Goal: Task Accomplishment & Management: Use online tool/utility

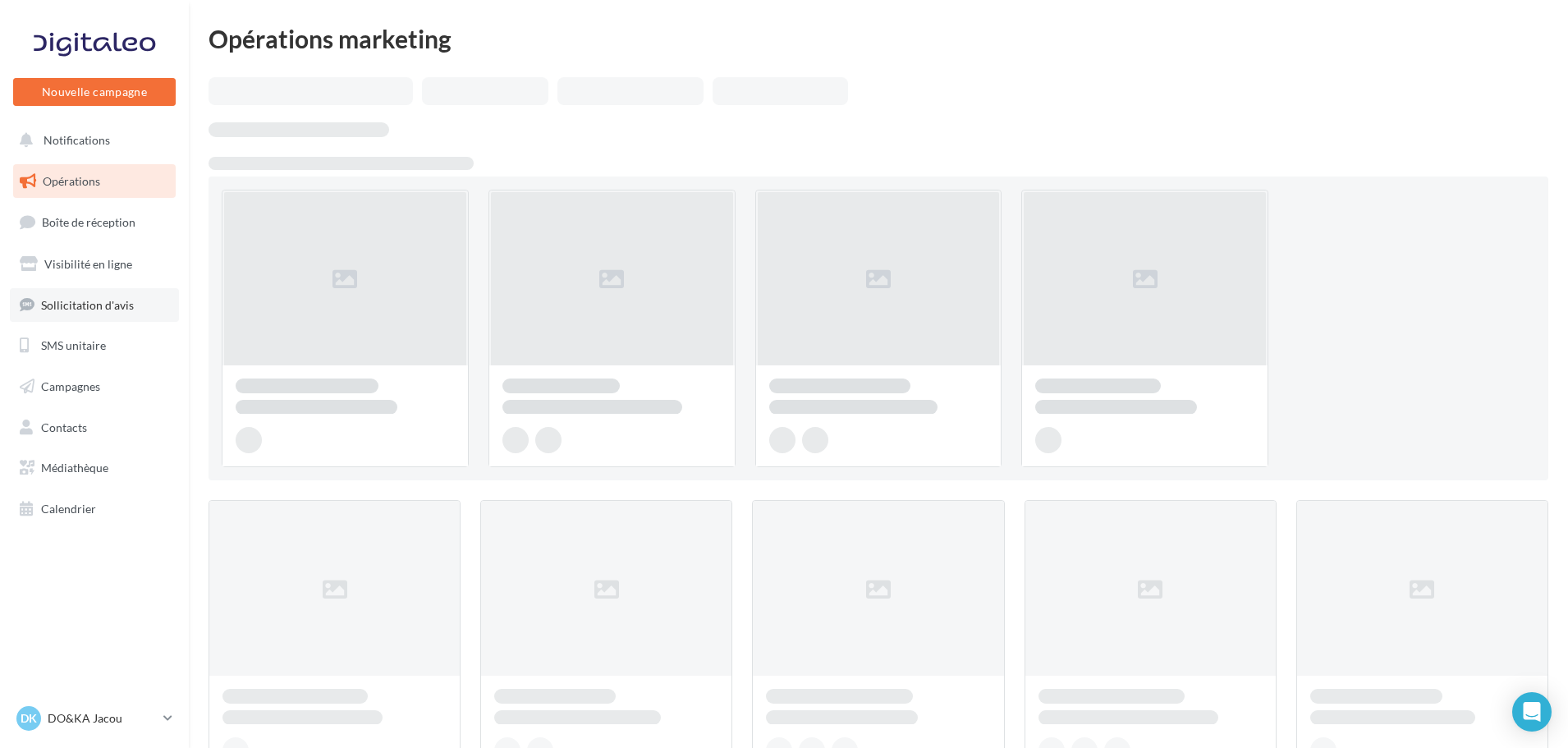
click at [103, 305] on span "Sollicitation d'avis" at bounding box center [88, 304] width 93 height 14
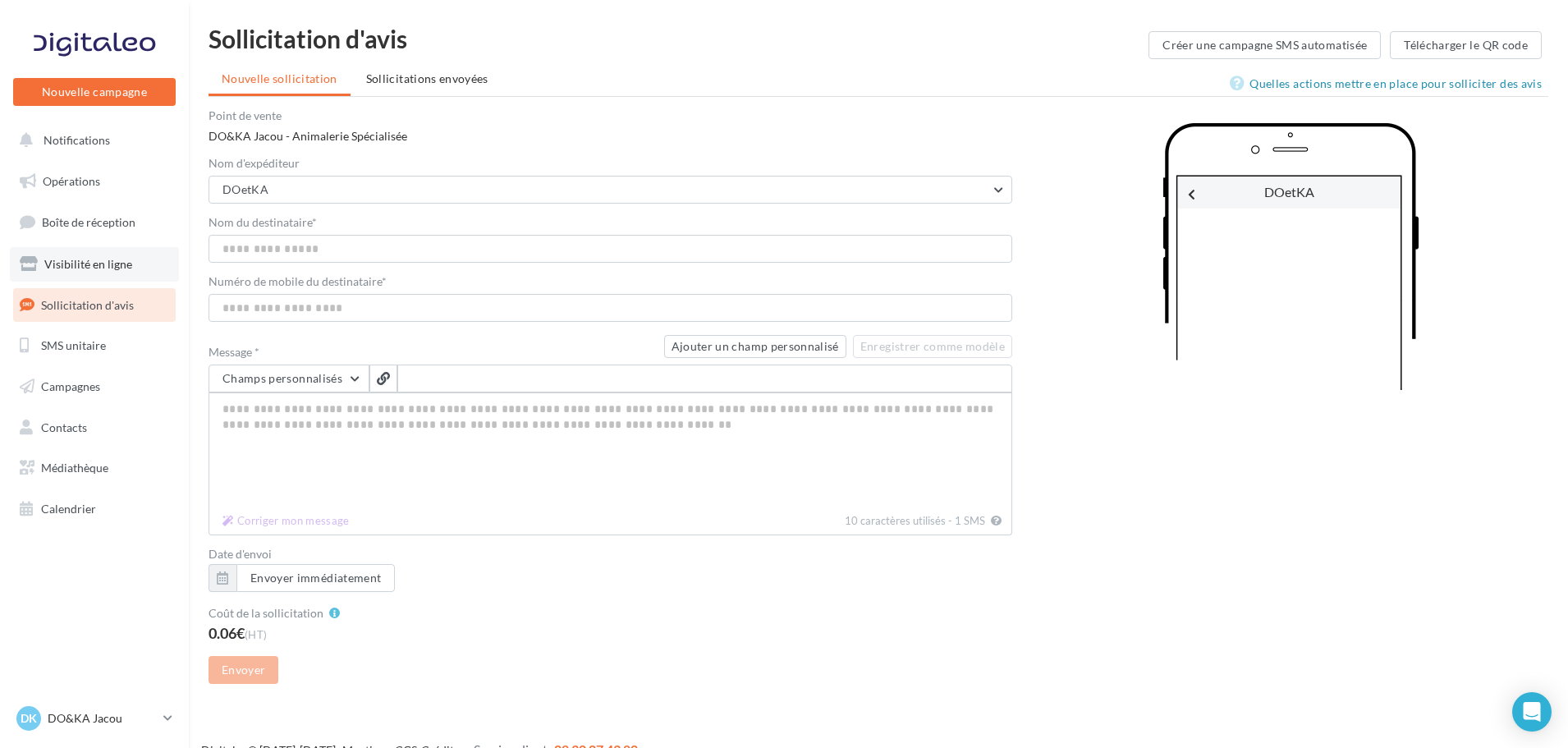
click at [118, 263] on span "Visibilité en ligne" at bounding box center [88, 263] width 88 height 14
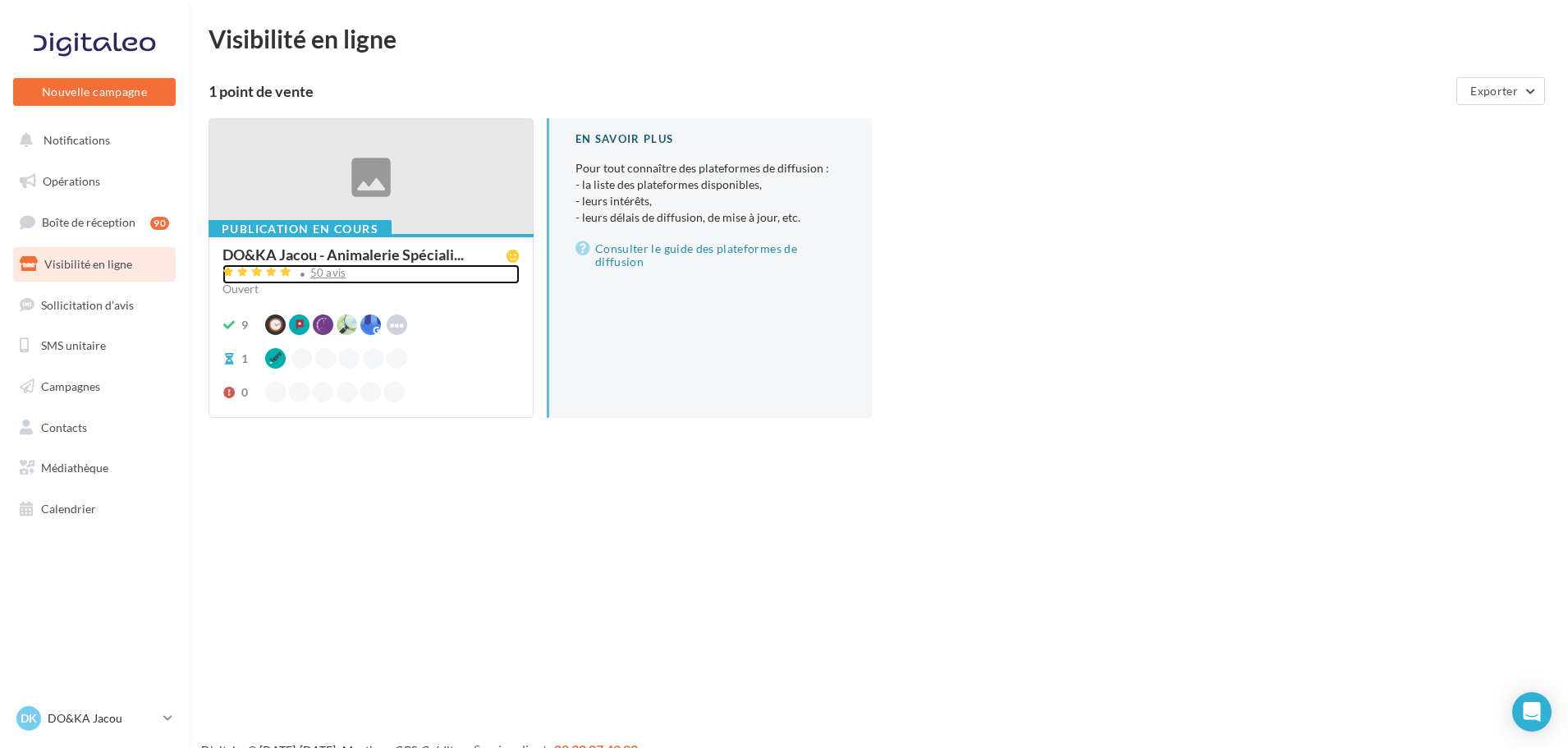
click at [325, 279] on div "50 avis" at bounding box center [371, 274] width 297 height 19
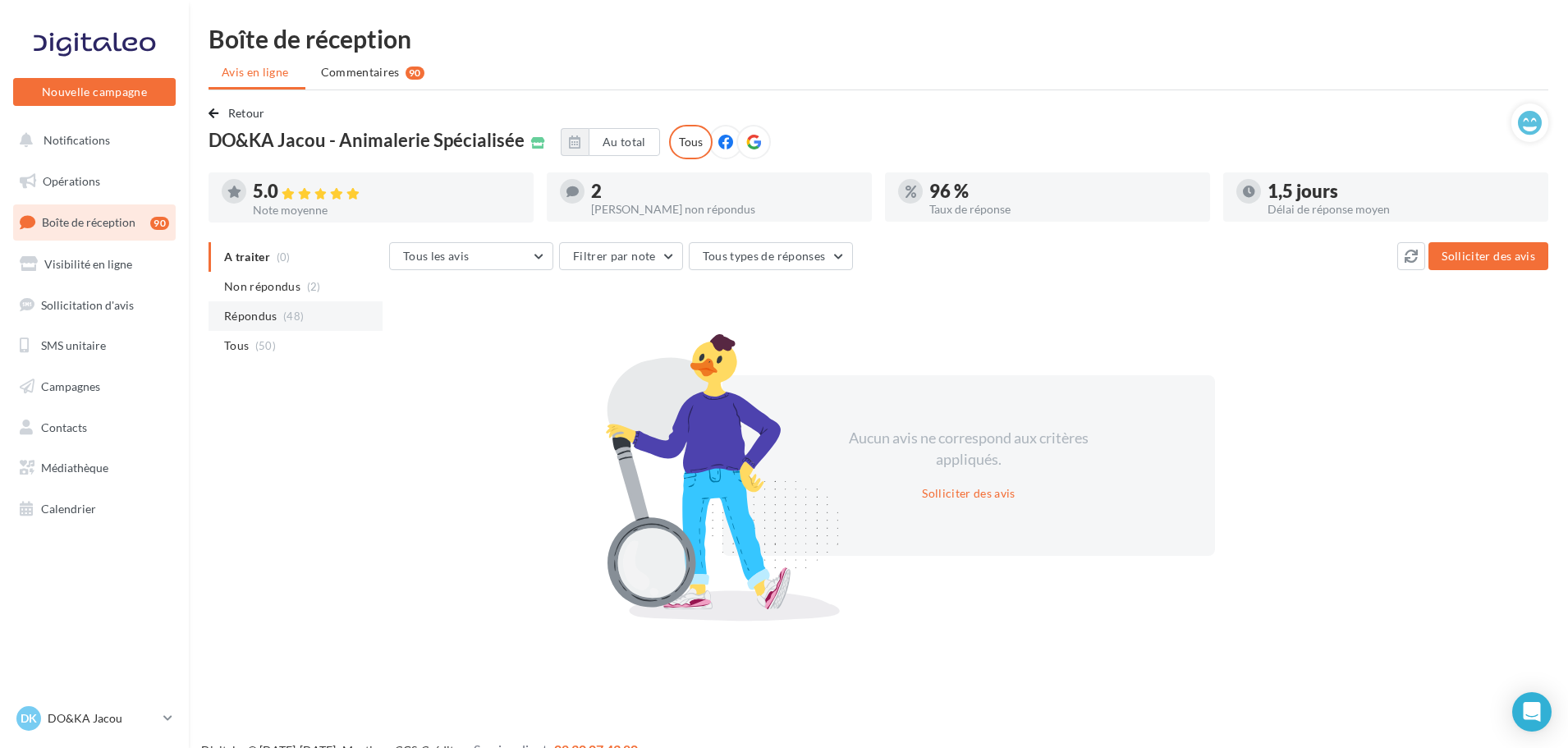
click at [290, 322] on span "(48)" at bounding box center [293, 316] width 20 height 14
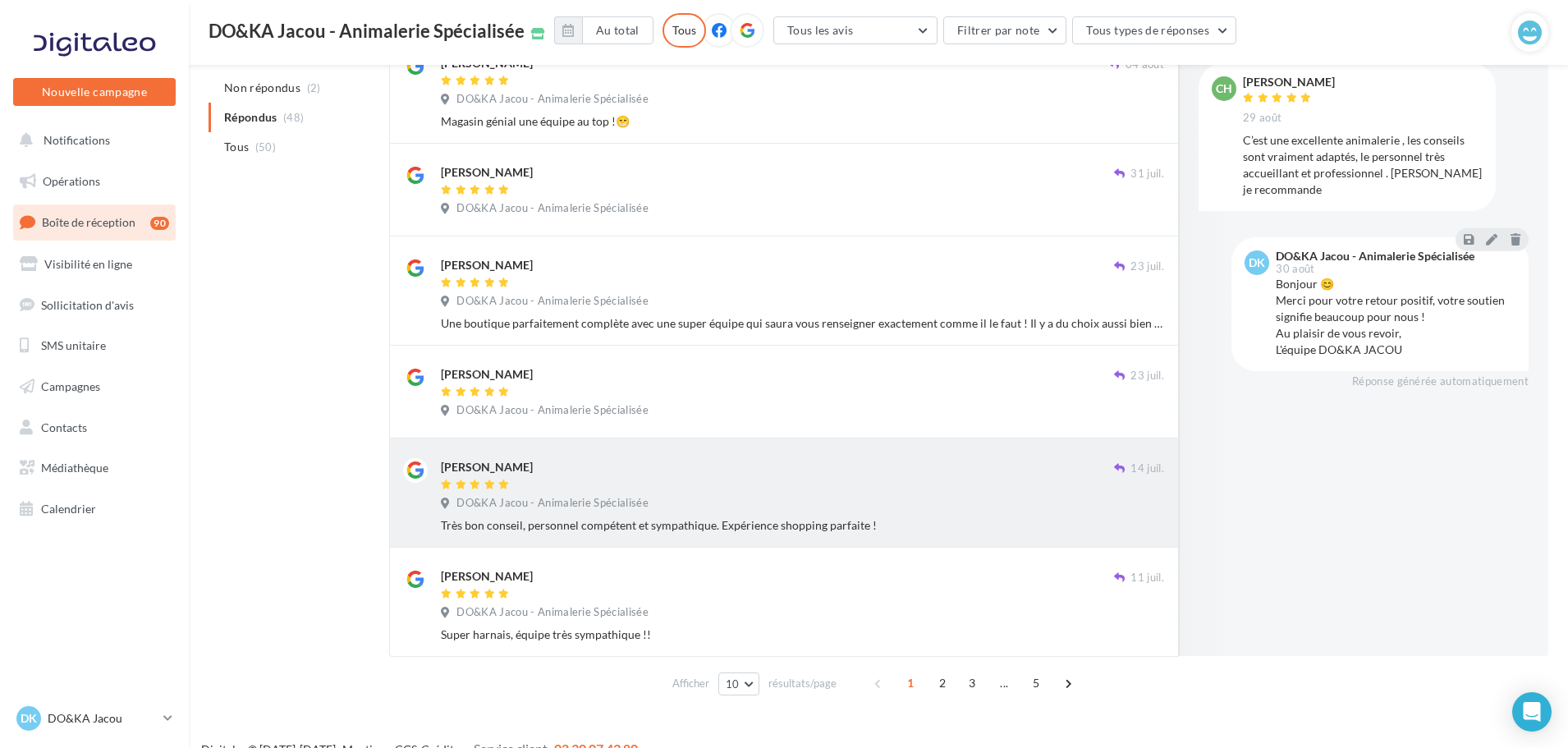
scroll to position [686, 0]
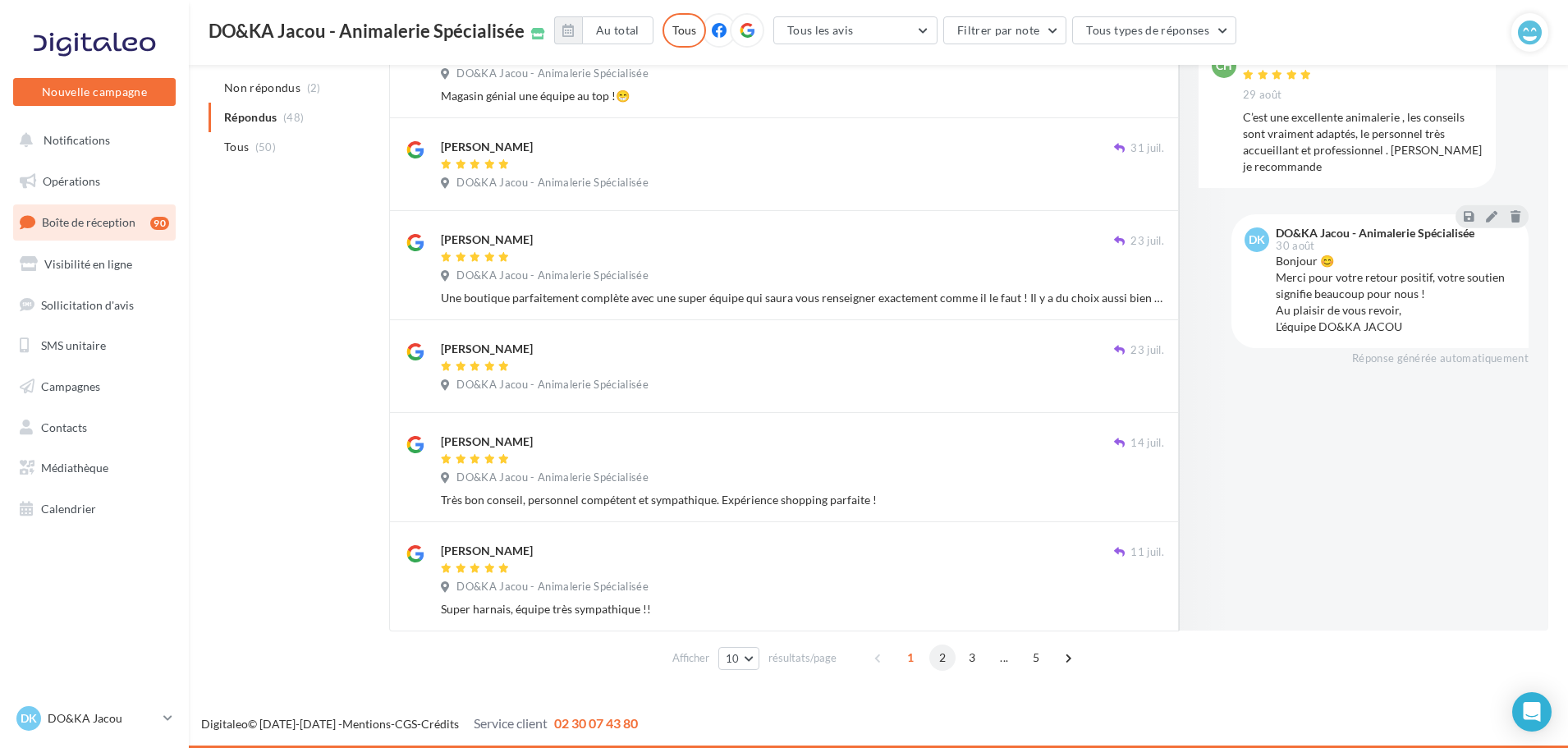
click at [938, 658] on span "2" at bounding box center [941, 657] width 26 height 26
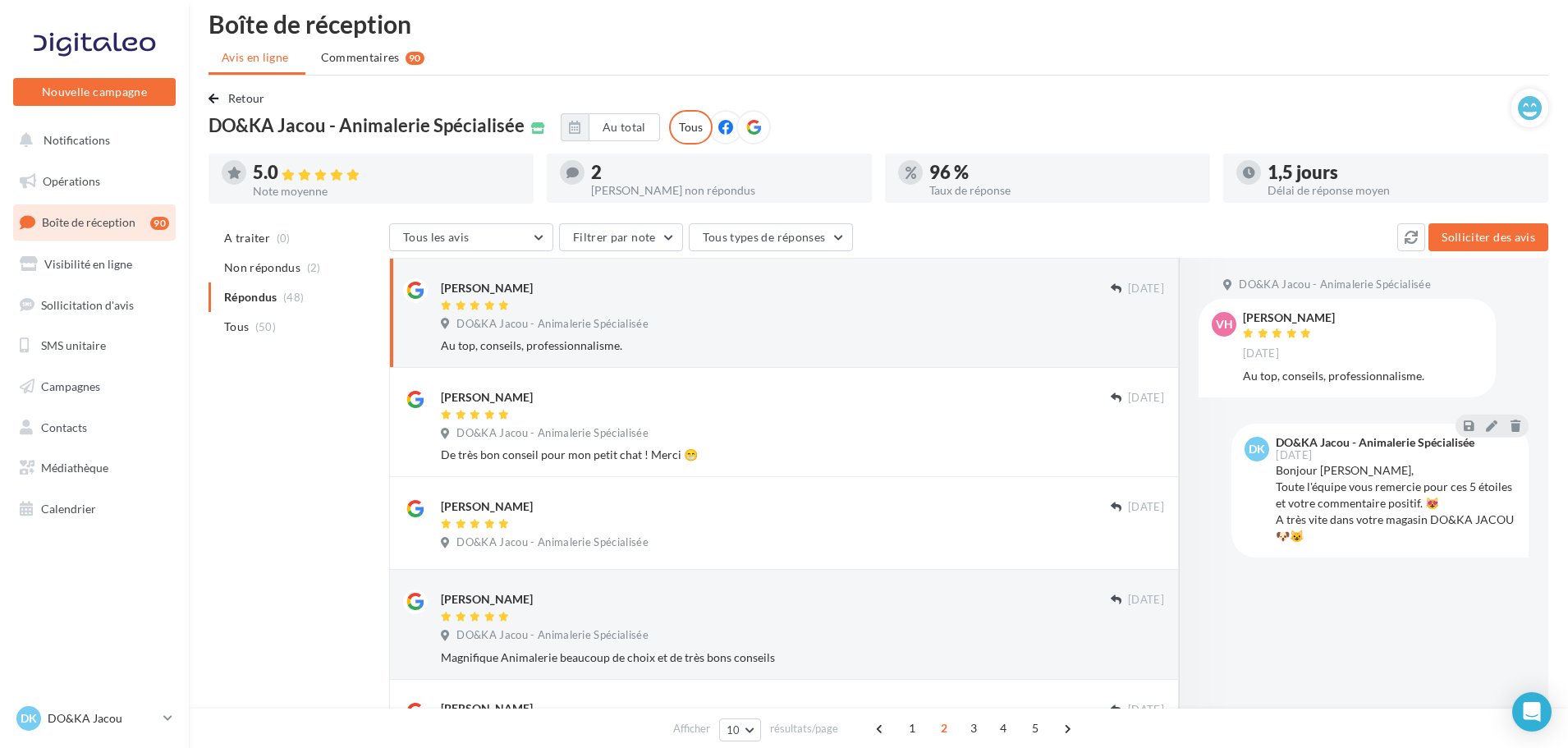
scroll to position [0, 0]
